Goal: Find contact information: Find contact information

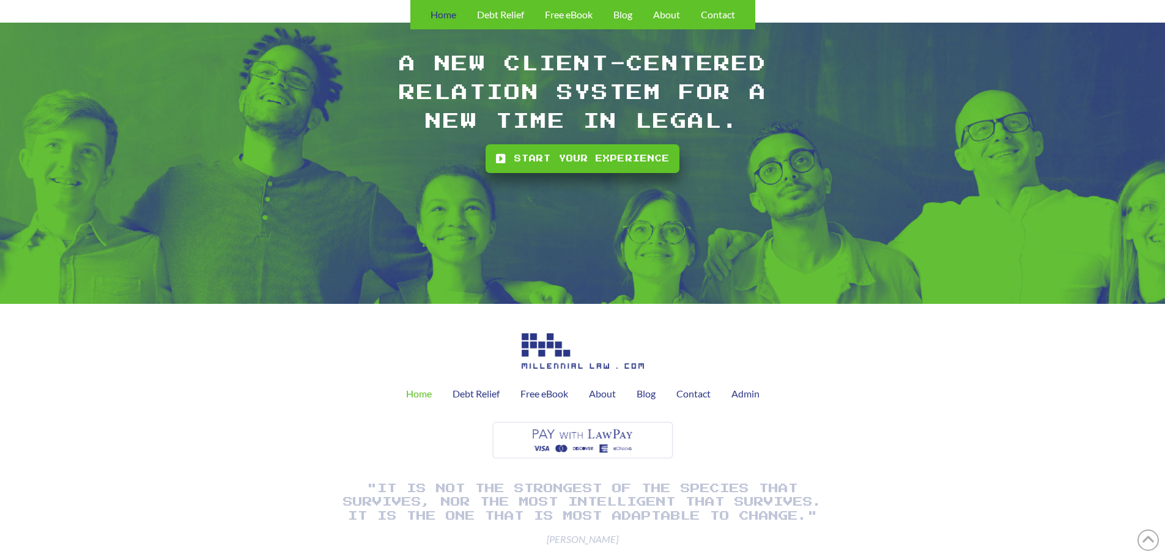
scroll to position [3512, 0]
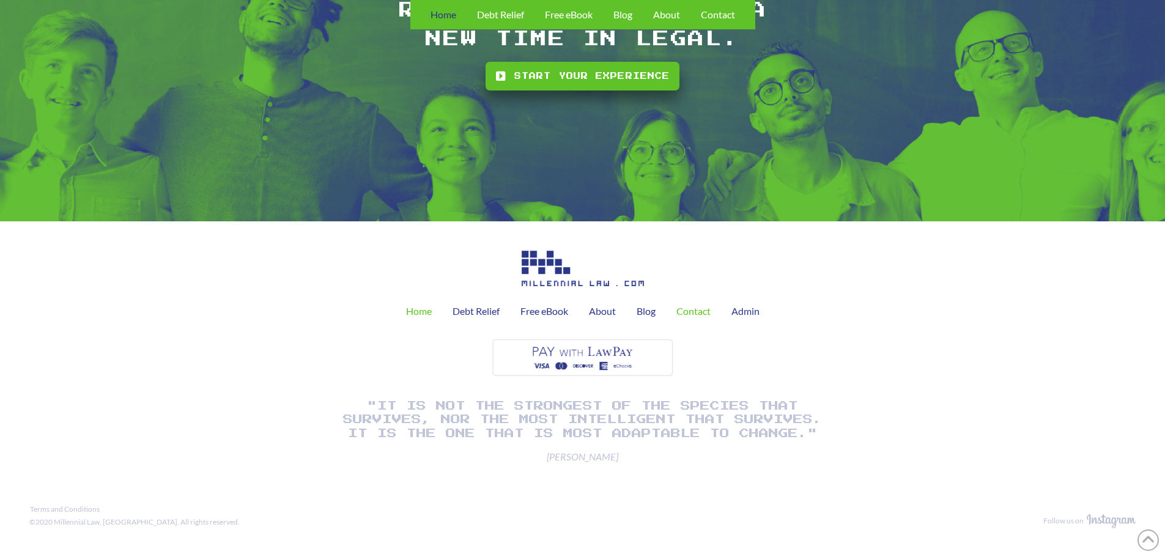
click at [706, 313] on span "Contact" at bounding box center [693, 311] width 34 height 10
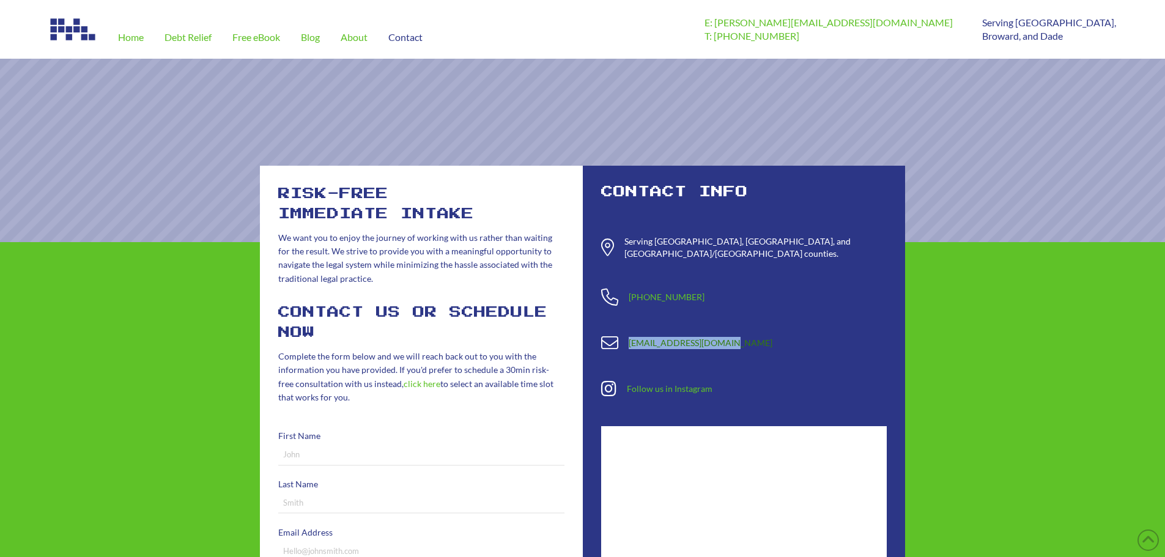
drag, startPoint x: 734, startPoint y: 335, endPoint x: 630, endPoint y: 336, distance: 104.6
click at [630, 337] on p "[EMAIL_ADDRESS][DOMAIN_NAME]" at bounding box center [758, 343] width 258 height 12
copy link "[EMAIL_ADDRESS][DOMAIN_NAME]"
